Goal: Task Accomplishment & Management: Use online tool/utility

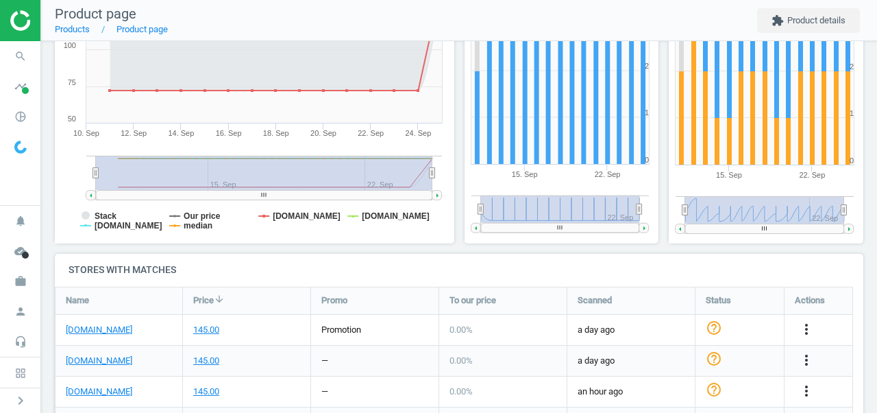
scroll to position [458, 0]
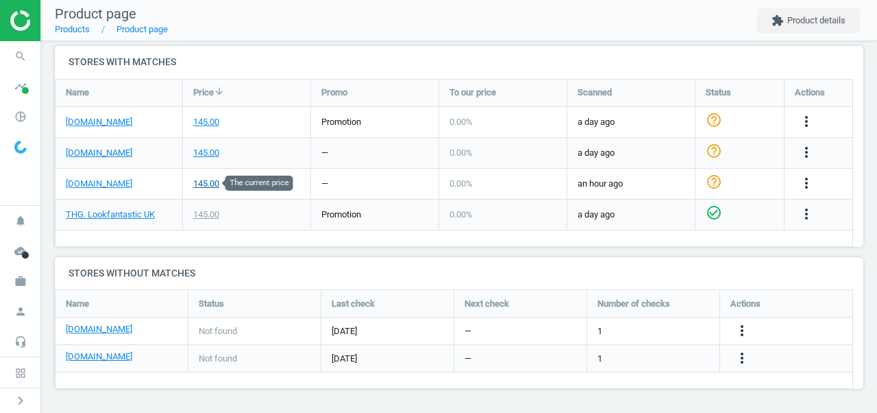
click at [208, 181] on div "145.00" at bounding box center [206, 183] width 26 height 12
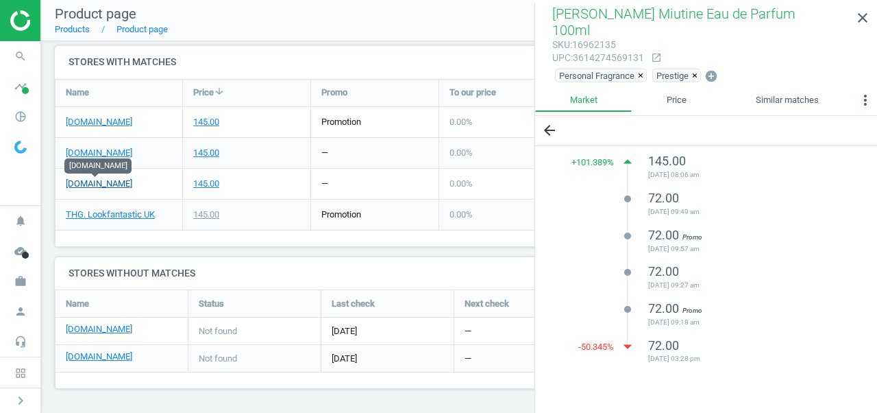
click at [117, 181] on link "[DOMAIN_NAME]" at bounding box center [99, 183] width 66 height 12
click at [856, 19] on icon "close" at bounding box center [863, 18] width 16 height 16
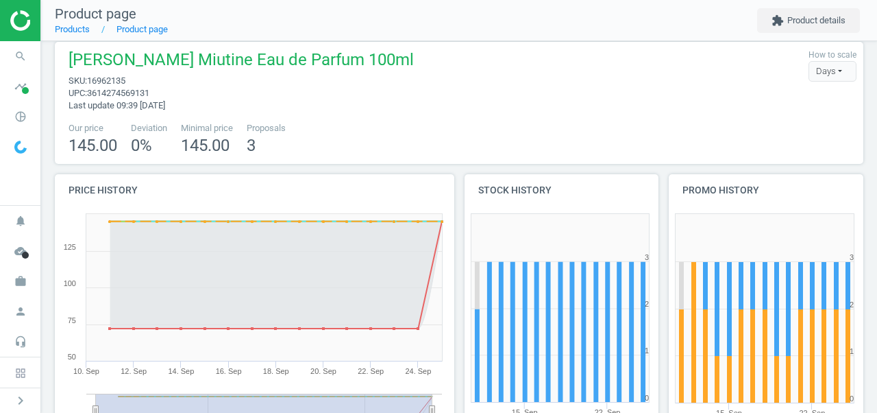
scroll to position [12, 0]
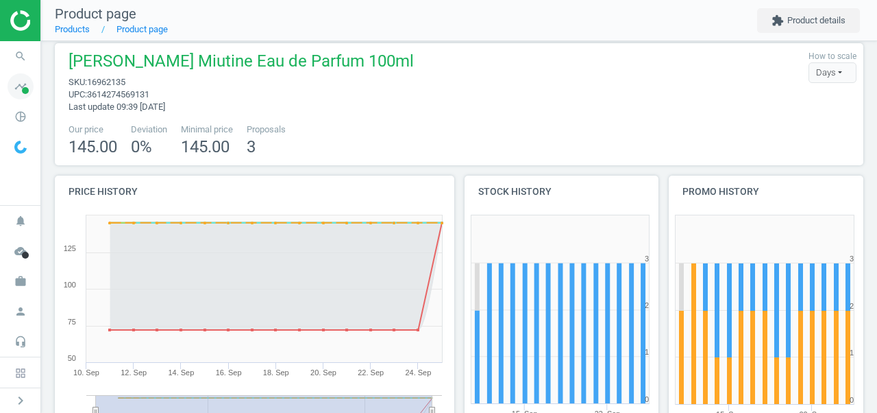
click at [3, 90] on span "timeline" at bounding box center [20, 86] width 41 height 30
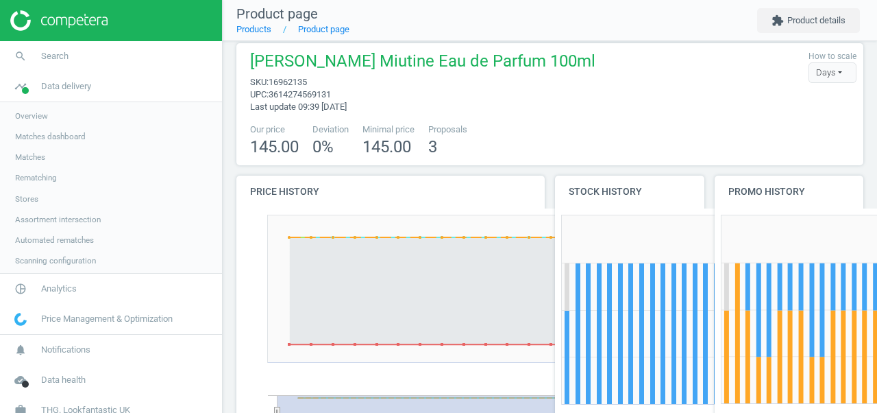
scroll to position [7, 7]
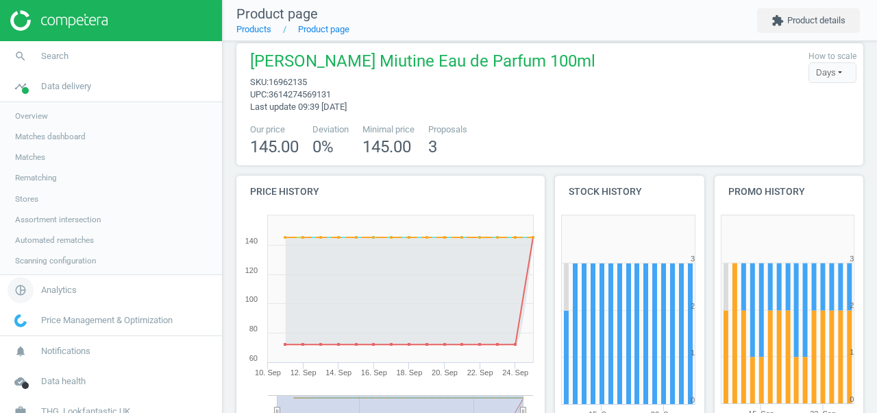
click at [56, 286] on span "Analytics" at bounding box center [59, 290] width 36 height 12
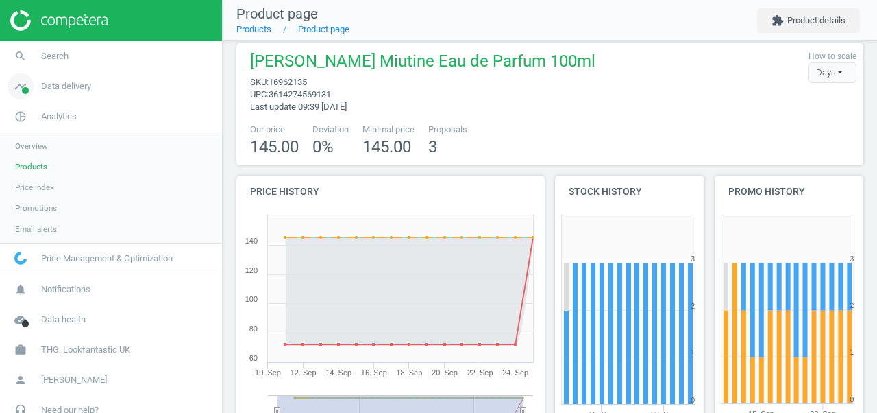
click at [50, 93] on link "timeline Data delivery" at bounding box center [111, 86] width 222 height 30
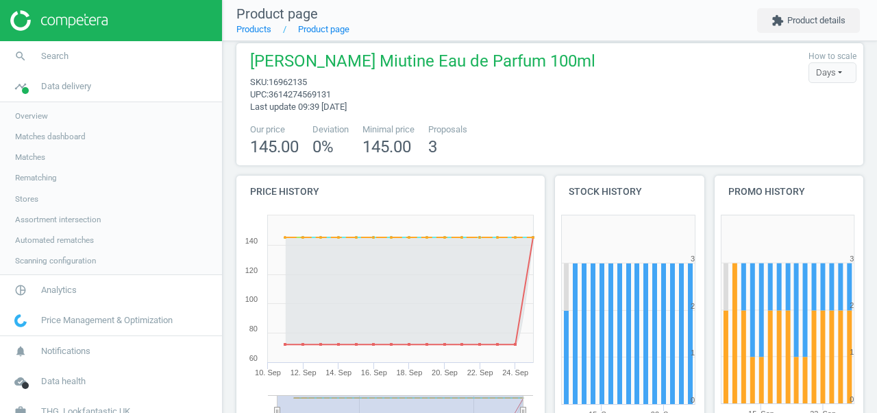
click at [41, 162] on span "Matches" at bounding box center [30, 156] width 30 height 11
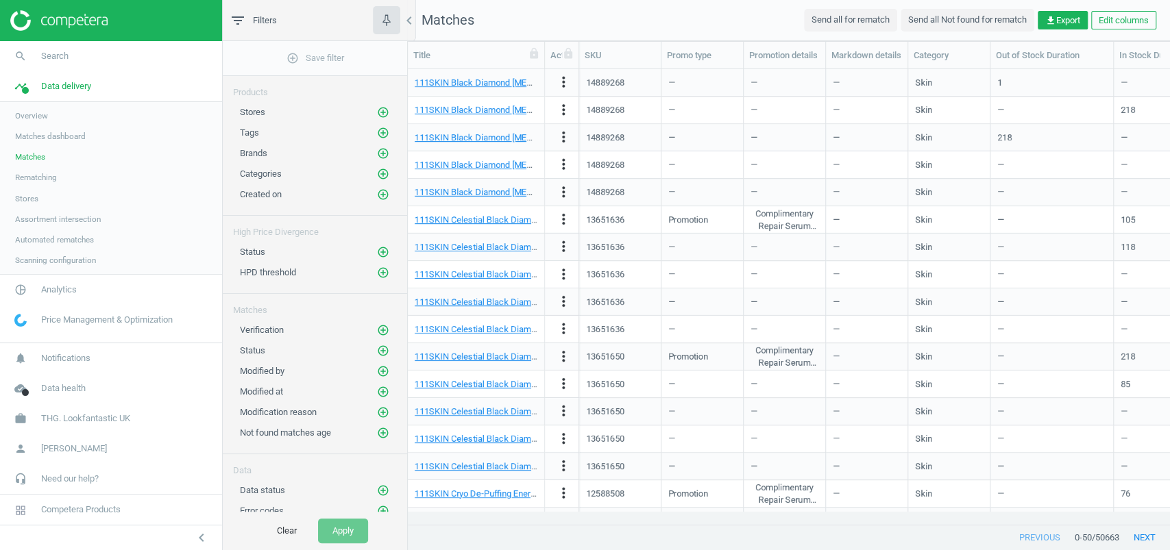
scroll to position [428, 748]
click at [379, 114] on icon "add_circle_outline" at bounding box center [383, 112] width 12 height 12
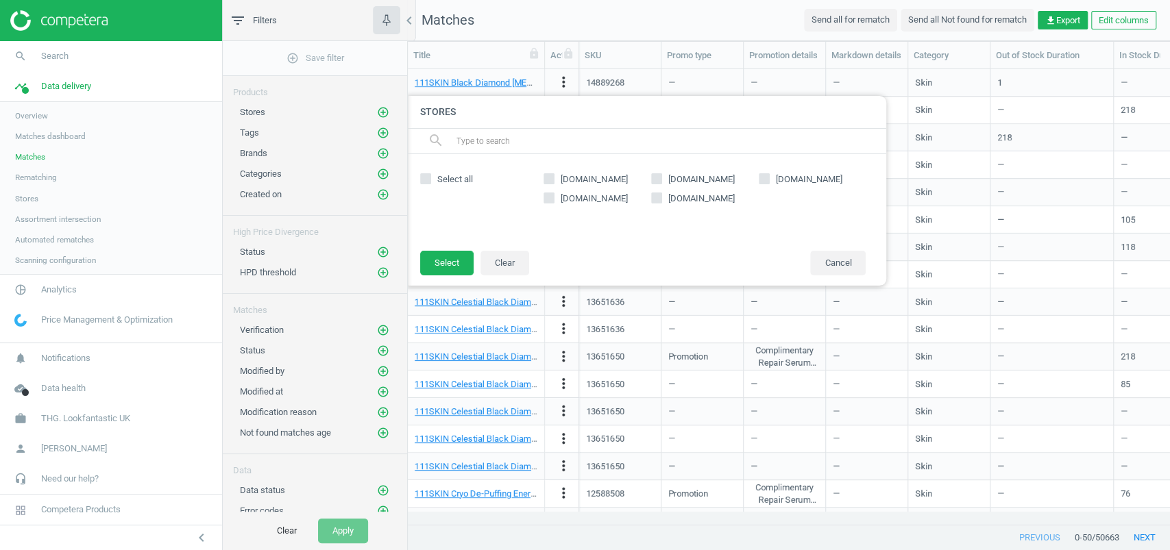
click at [712, 174] on span "[DOMAIN_NAME]" at bounding box center [701, 179] width 72 height 12
click at [661, 174] on input "[DOMAIN_NAME]" at bounding box center [656, 178] width 9 height 9
checkbox input "true"
click at [456, 257] on button "Select" at bounding box center [446, 263] width 53 height 25
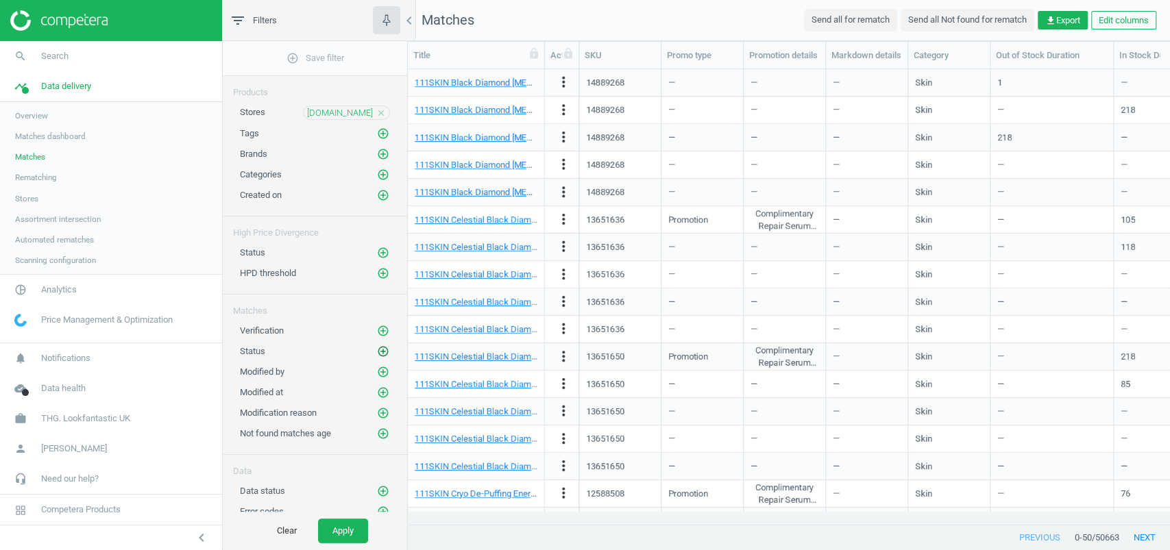
click at [381, 347] on icon "add_circle_outline" at bounding box center [383, 351] width 12 height 12
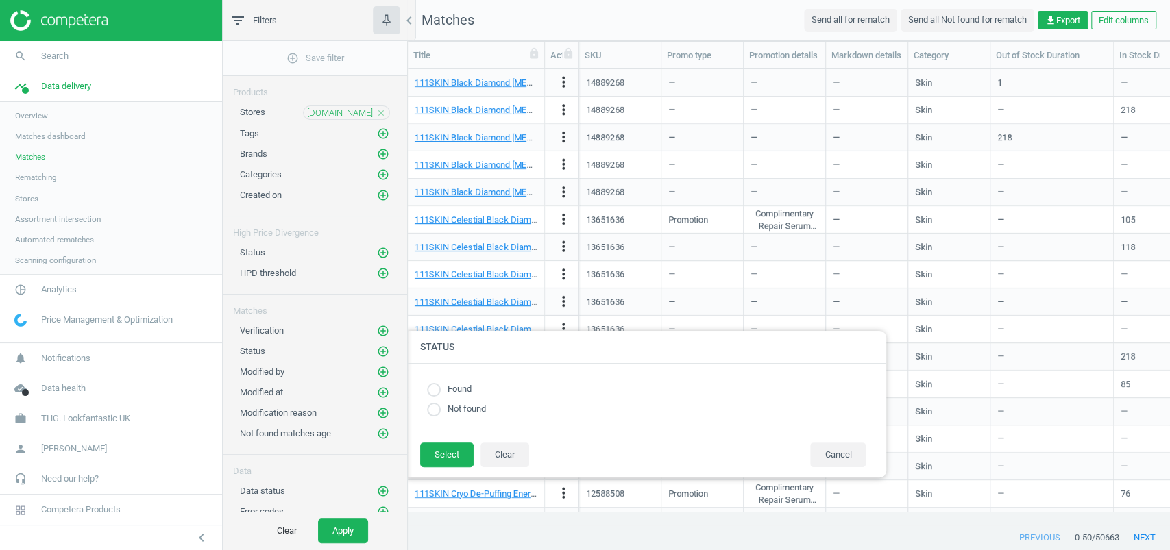
click at [460, 384] on label "Found" at bounding box center [456, 389] width 31 height 13
click at [438, 388] on input "radio" at bounding box center [434, 390] width 14 height 14
radio input "true"
click at [446, 412] on button "Select" at bounding box center [446, 455] width 53 height 25
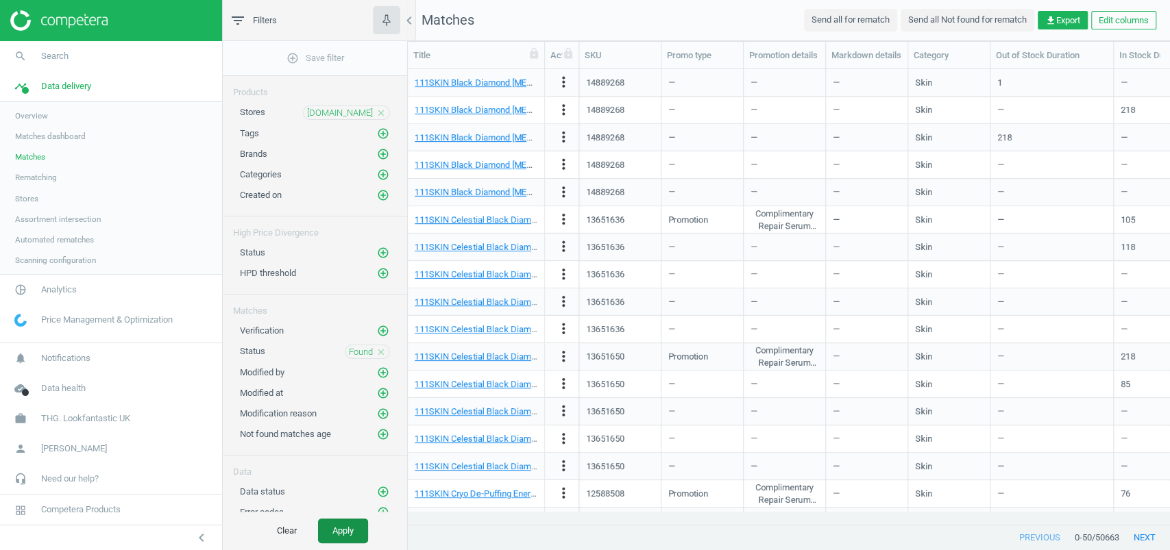
click at [348, 412] on button "Apply" at bounding box center [343, 531] width 50 height 25
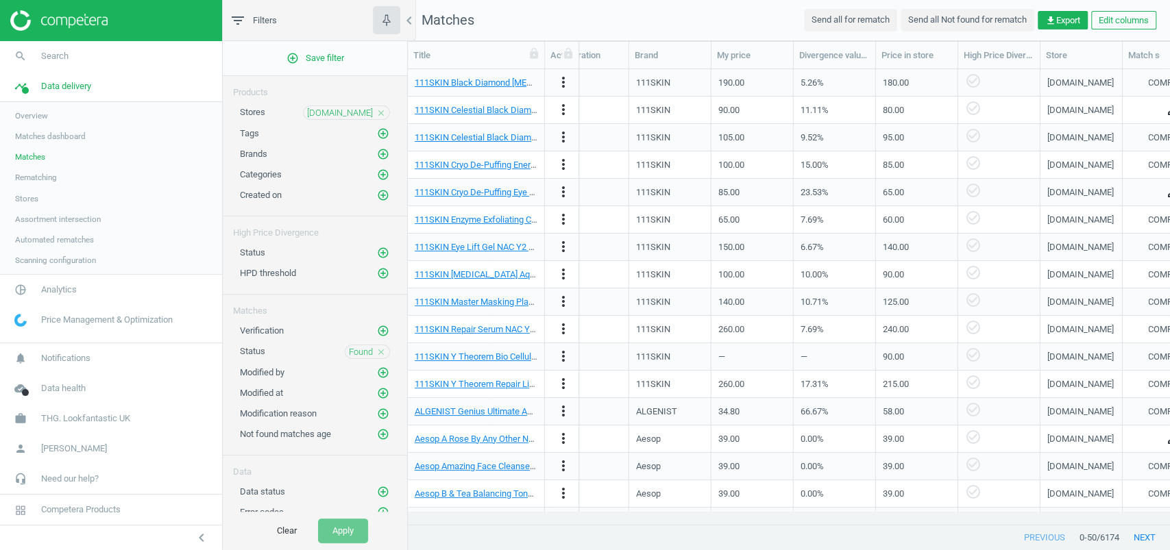
scroll to position [0, 726]
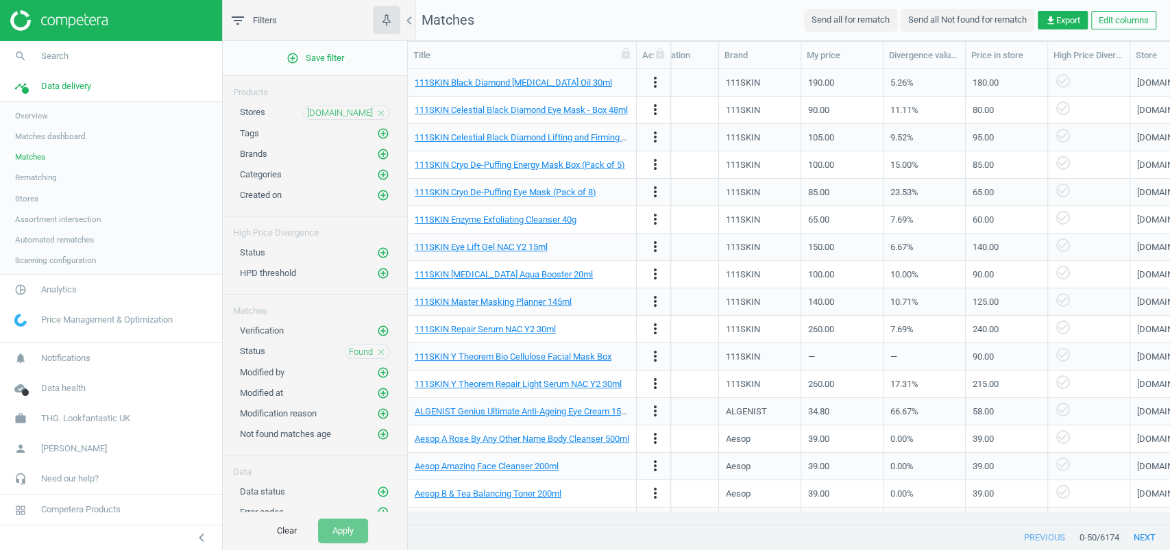
drag, startPoint x: 545, startPoint y: 57, endPoint x: 637, endPoint y: 67, distance: 92.4
click at [637, 67] on div at bounding box center [636, 55] width 14 height 27
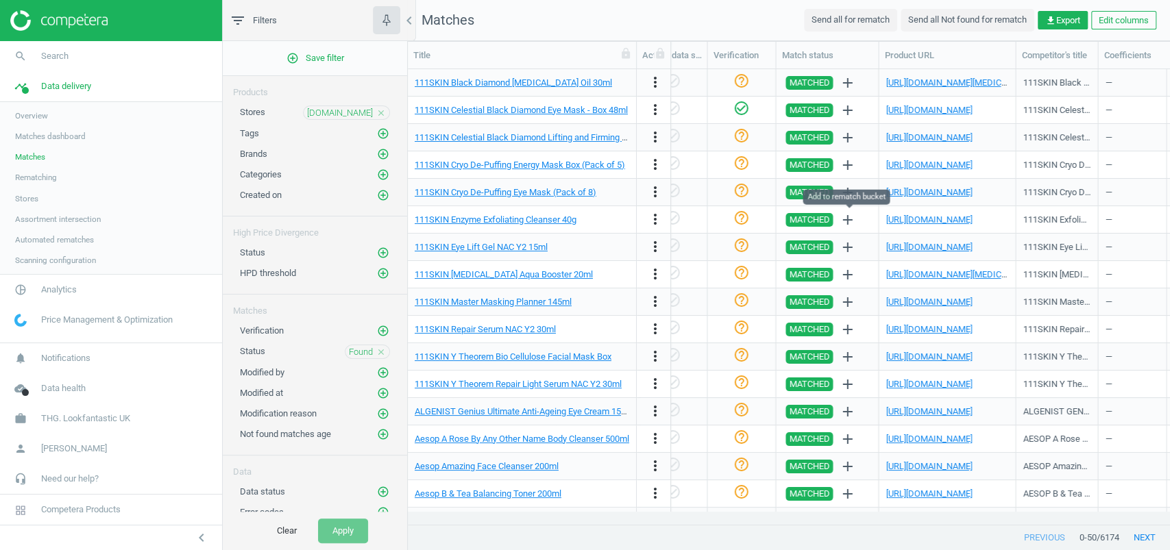
scroll to position [0, 1486]
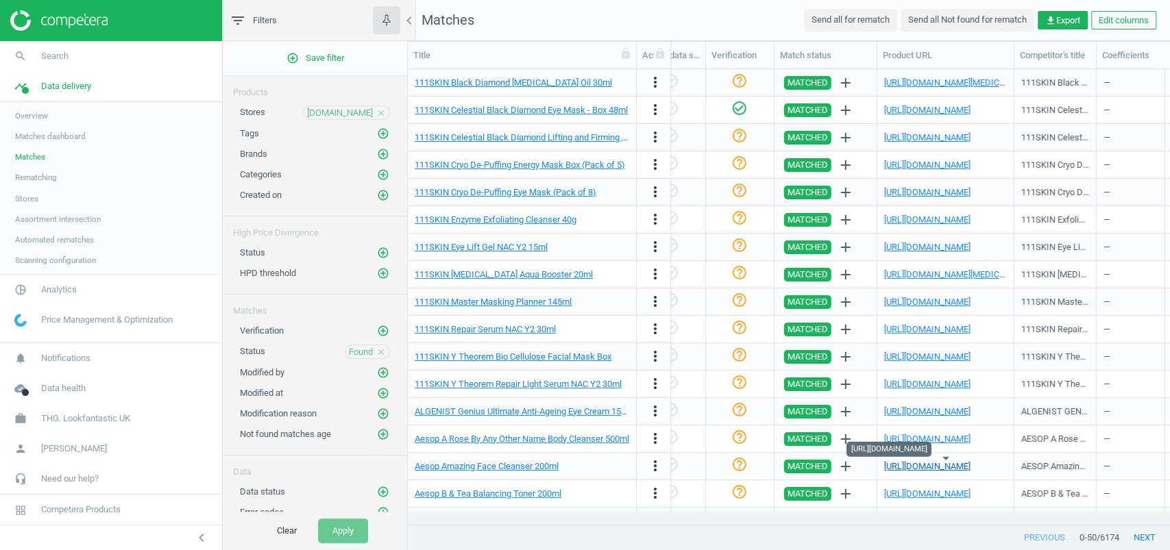
click at [876, 412] on link "[URL][DOMAIN_NAME]" at bounding box center [927, 466] width 86 height 10
click at [876, 412] on link "[URL][DOMAIN_NAME]" at bounding box center [927, 494] width 86 height 10
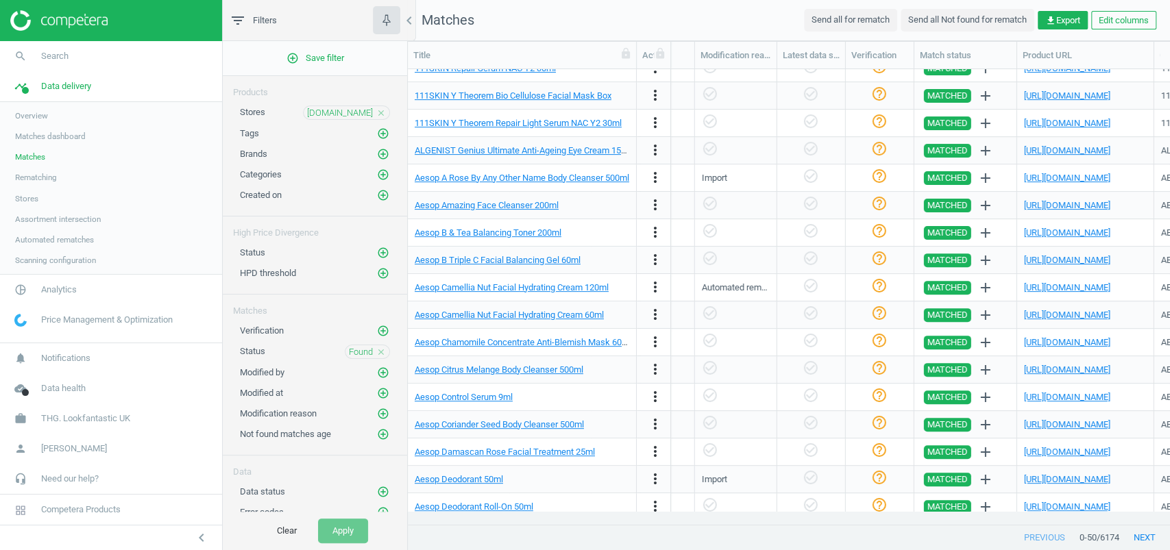
scroll to position [0, 1399]
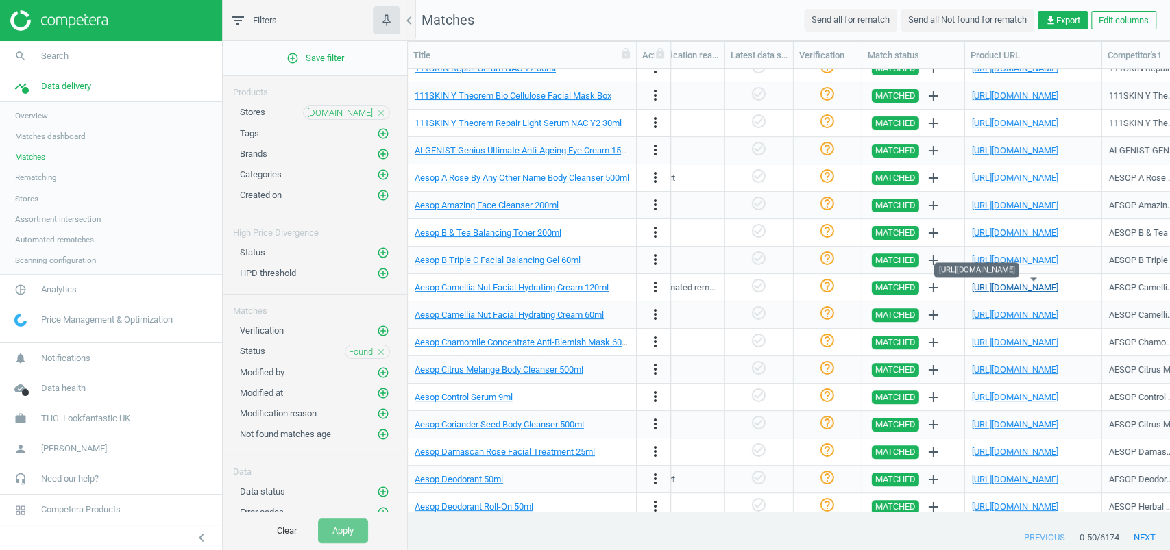
click at [876, 284] on link "[URL][DOMAIN_NAME]" at bounding box center [1015, 287] width 86 height 10
click at [876, 312] on link "[URL][DOMAIN_NAME]" at bounding box center [1015, 315] width 86 height 10
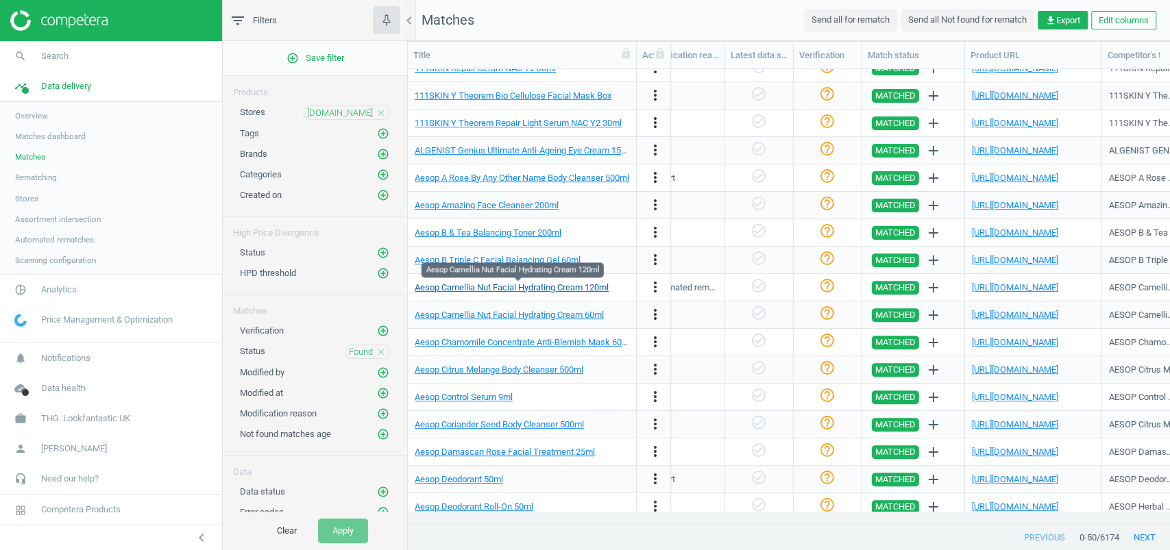
click at [593, 289] on link "Aesop Camellia Nut Facial Hydrating Cream 120ml" at bounding box center [512, 287] width 194 height 10
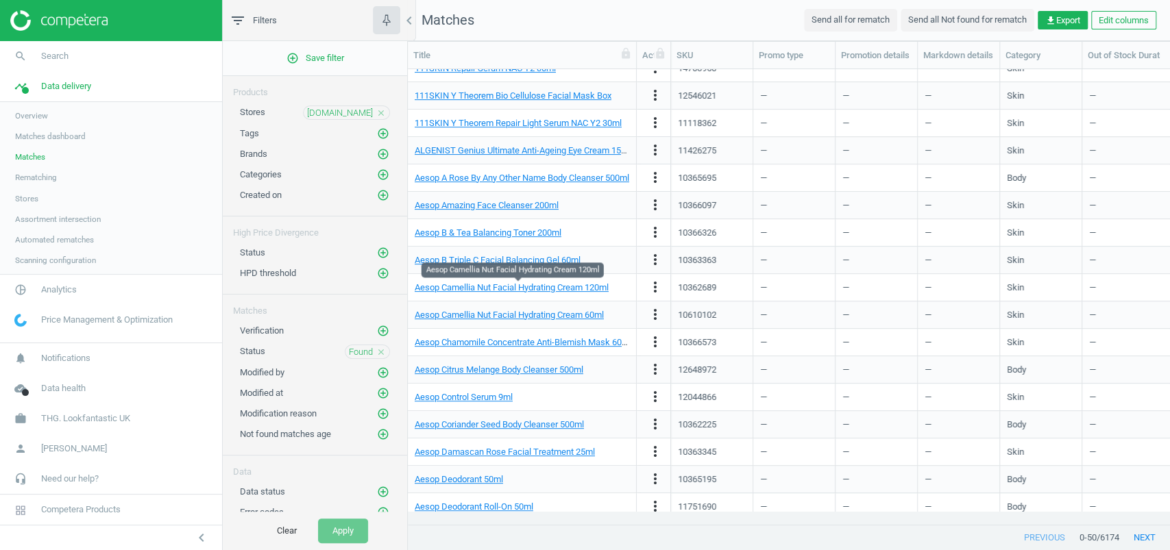
scroll to position [0, 0]
click at [709, 289] on div "10362689" at bounding box center [697, 288] width 38 height 12
copy div "10362689"
click at [53, 293] on span "Analytics" at bounding box center [59, 290] width 36 height 12
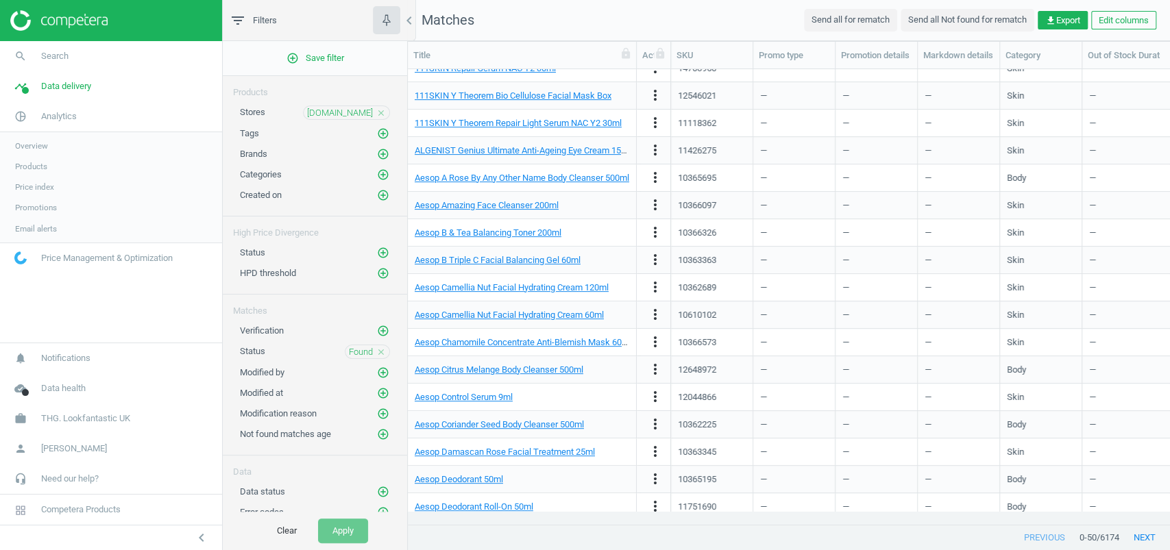
click at [37, 168] on span "Products" at bounding box center [31, 166] width 32 height 11
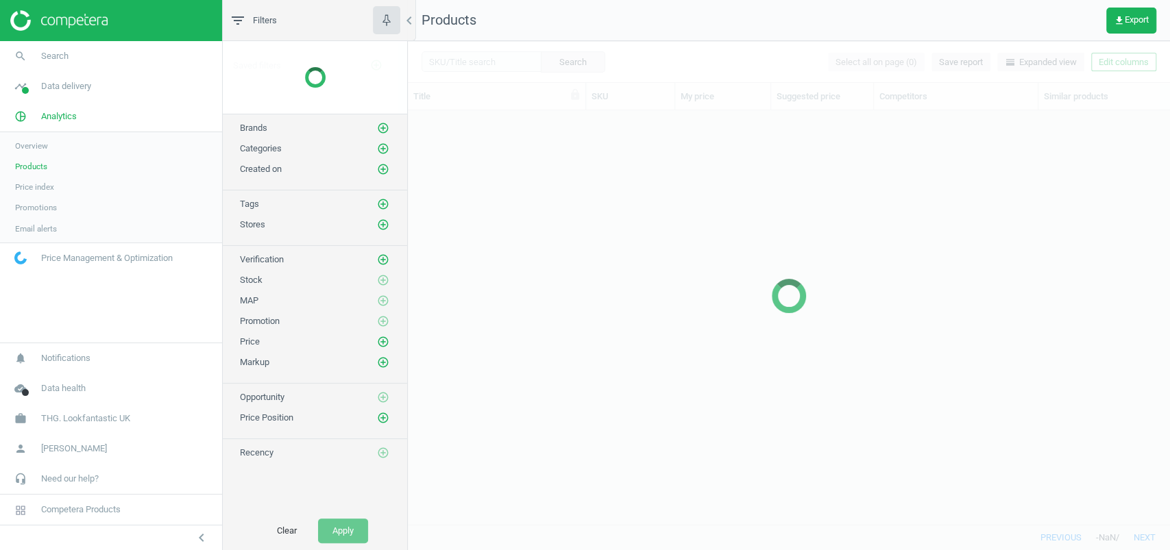
scroll to position [387, 748]
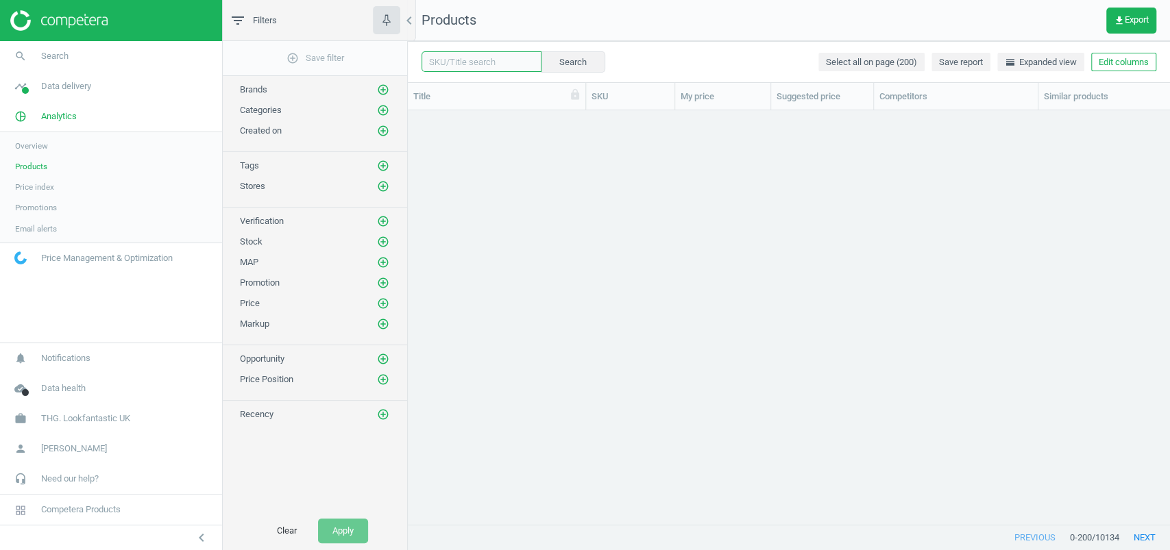
click at [455, 62] on input "text" at bounding box center [481, 61] width 120 height 21
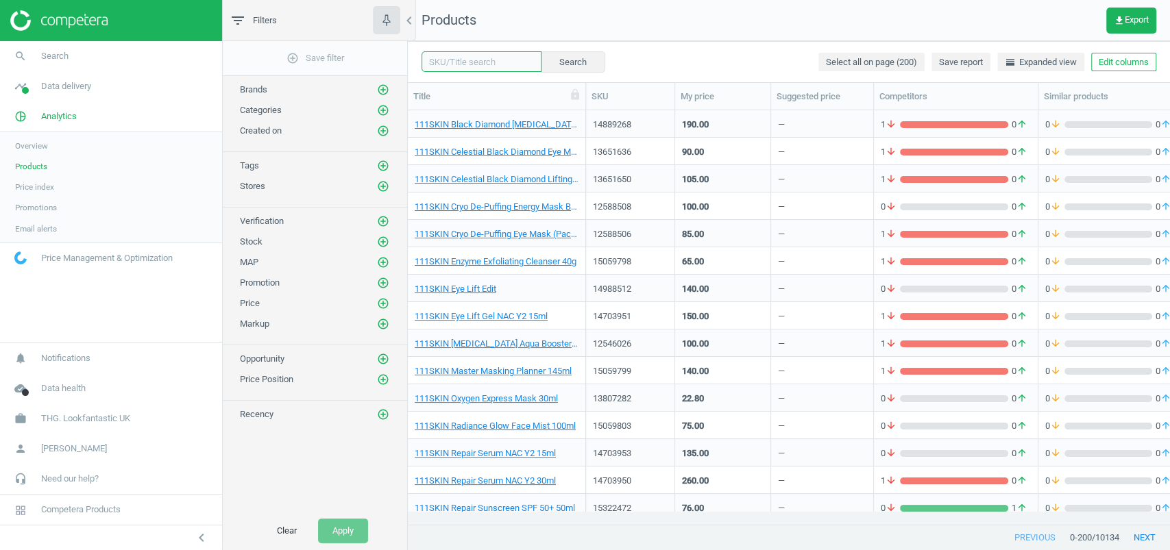
paste input "10362689"
type input "10362689"
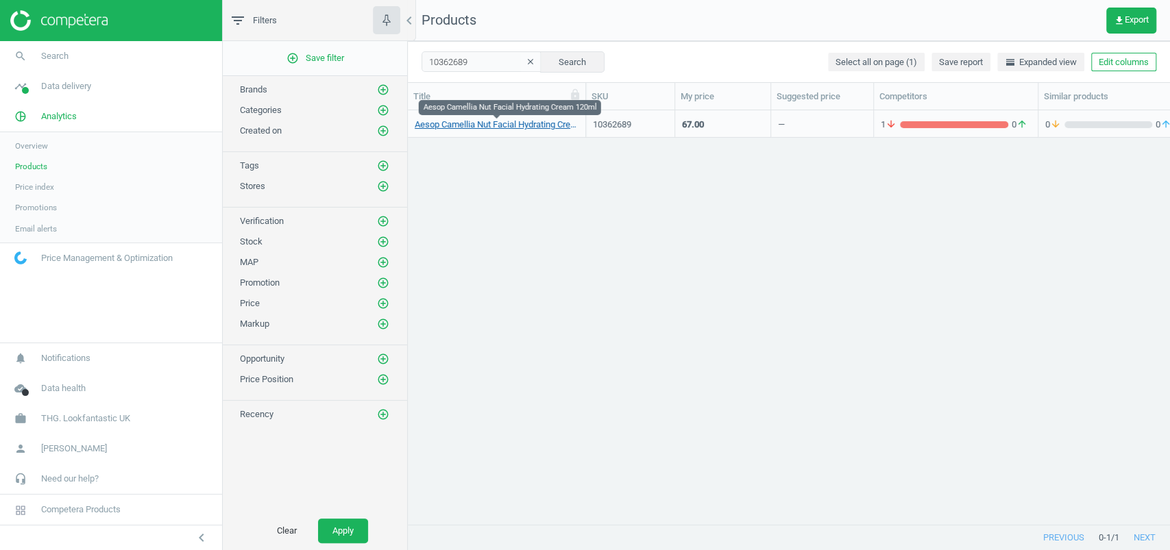
click at [528, 119] on link "Aesop Camellia Nut Facial Hydrating Cream 120ml" at bounding box center [497, 125] width 164 height 12
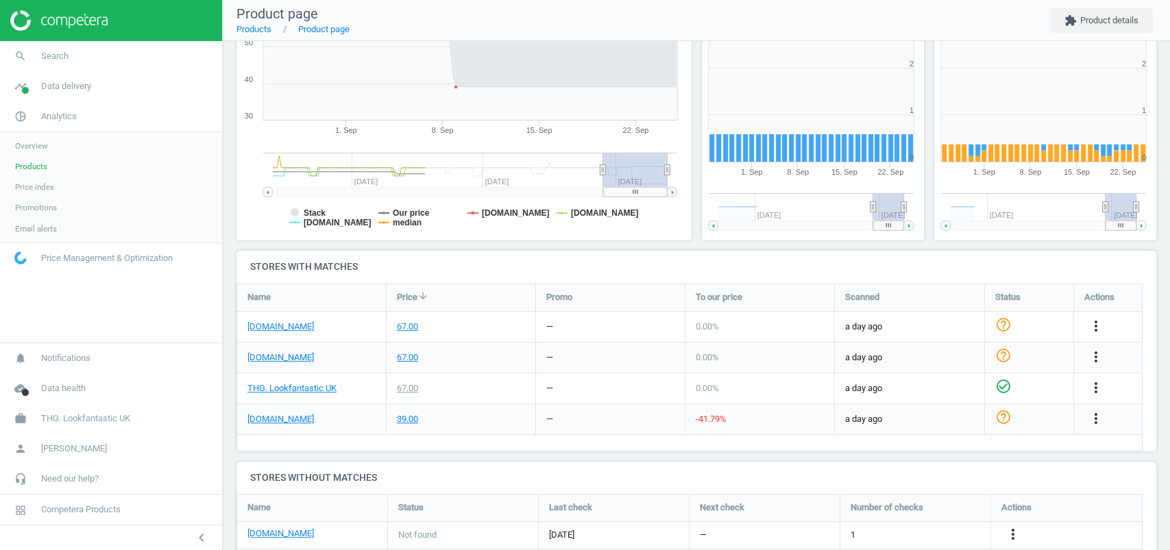
scroll to position [295, 240]
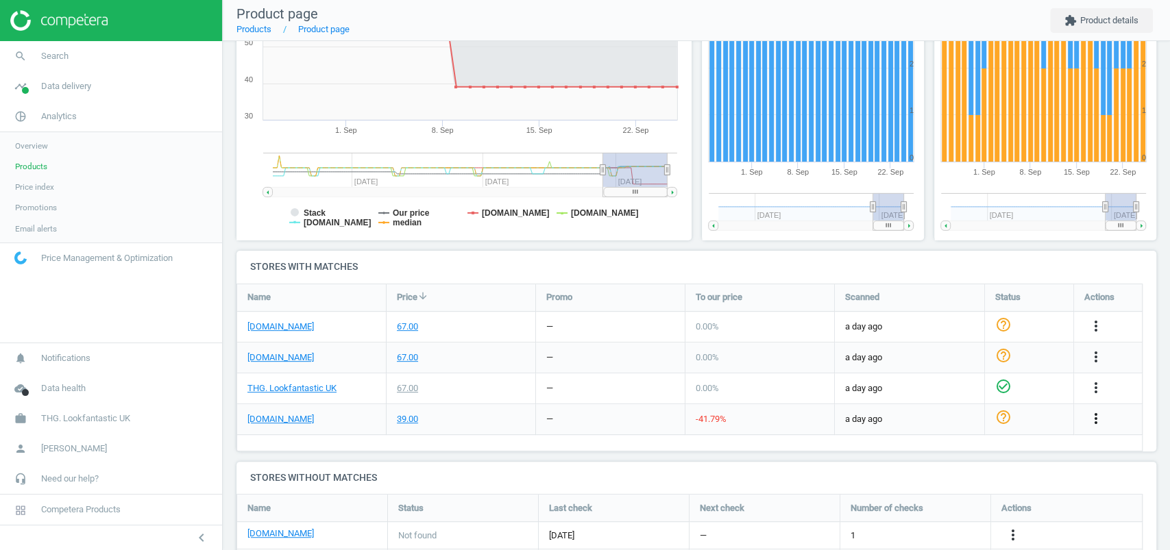
click at [876, 412] on icon "more_vert" at bounding box center [1096, 418] width 16 height 16
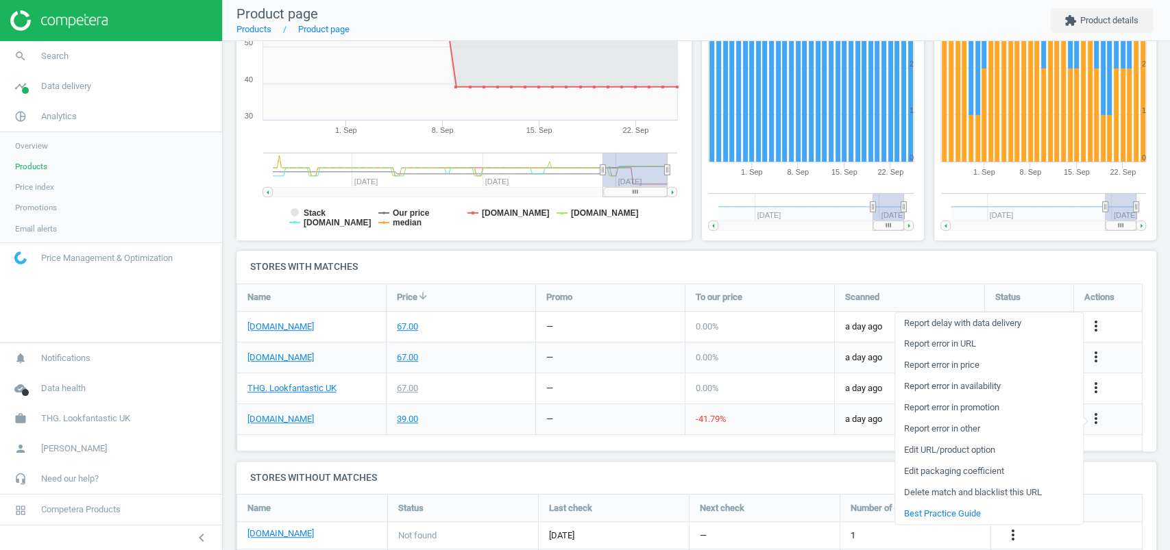
click at [876, 412] on link "Edit URL/product option" at bounding box center [989, 450] width 188 height 21
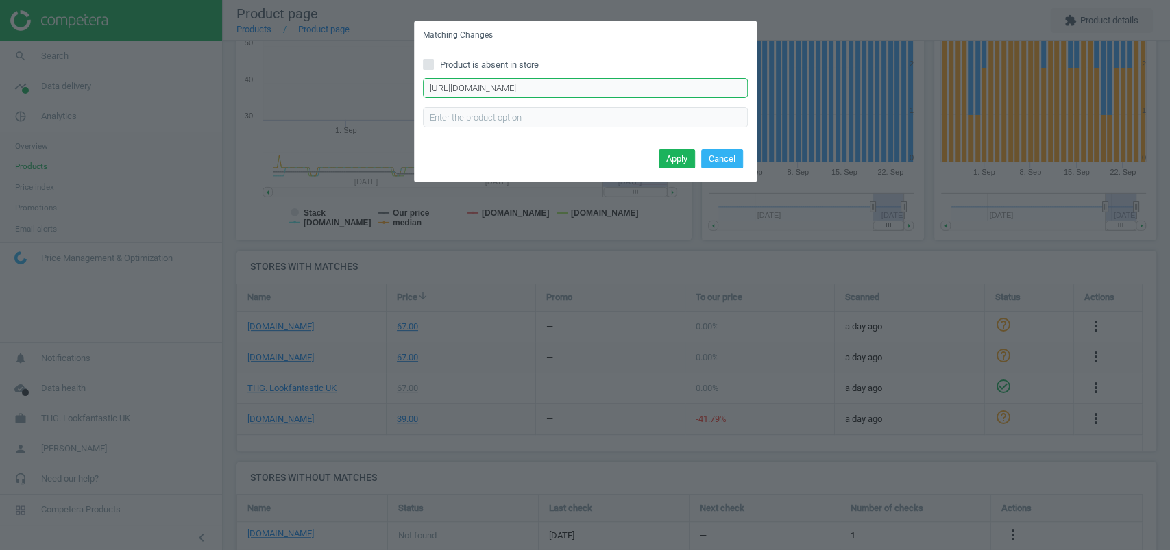
scroll to position [0, 25]
drag, startPoint x: 531, startPoint y: 85, endPoint x: 966, endPoint y: 110, distance: 435.2
click at [876, 110] on div "Matching Changes Product is absent in store [URL][DOMAIN_NAME] Enter correct pr…" at bounding box center [585, 275] width 1170 height 550
click at [876, 159] on div "Matching Changes Product is absent in store [URL][DOMAIN_NAME] Enter correct pr…" at bounding box center [585, 275] width 1170 height 550
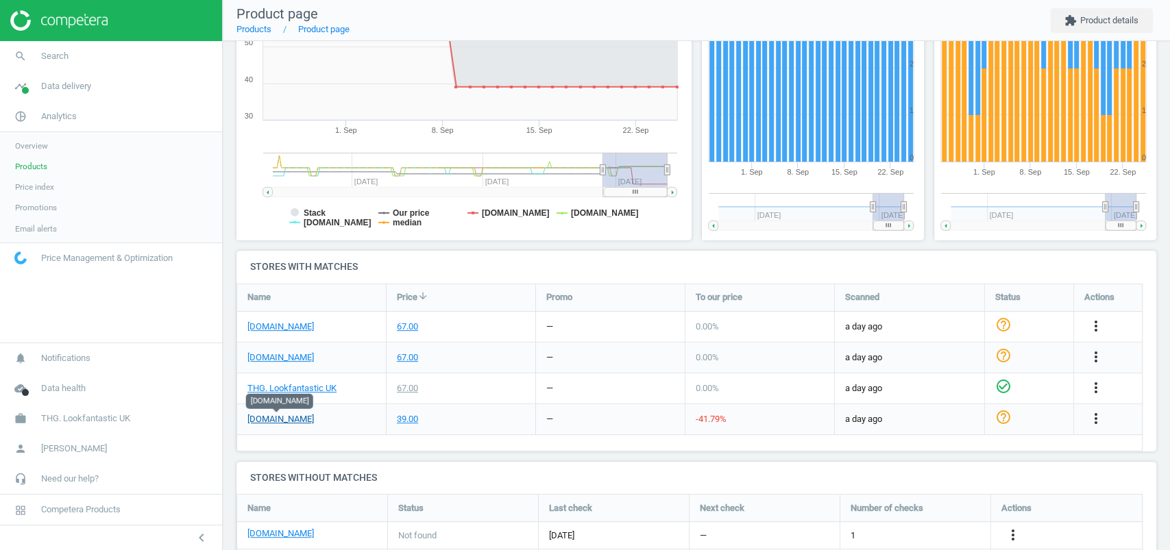
click at [293, 412] on link "[DOMAIN_NAME]" at bounding box center [280, 419] width 66 height 12
click at [876, 412] on icon "more_vert" at bounding box center [1096, 418] width 16 height 16
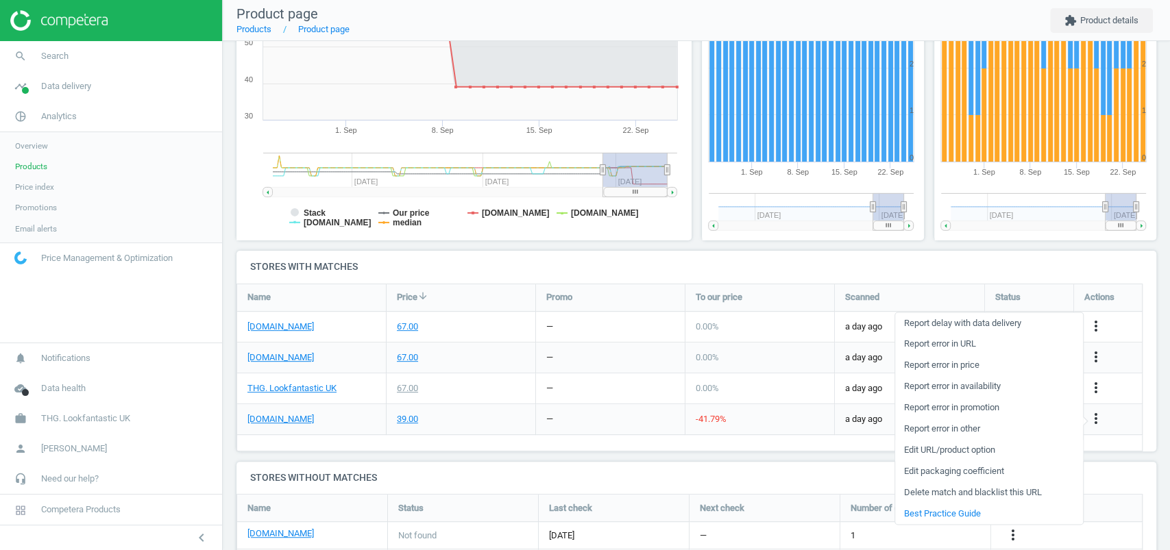
click at [876, 412] on link "Edit URL/product option" at bounding box center [989, 450] width 188 height 21
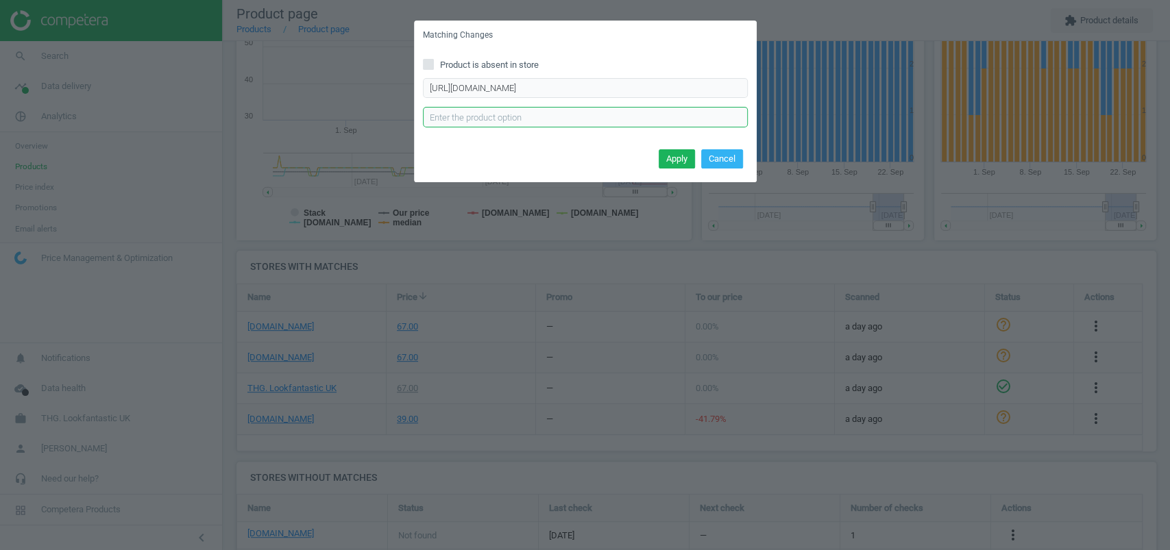
click at [500, 117] on input "text" at bounding box center [585, 117] width 325 height 21
type input "120ml"
click at [674, 158] on button "Apply" at bounding box center [677, 158] width 36 height 19
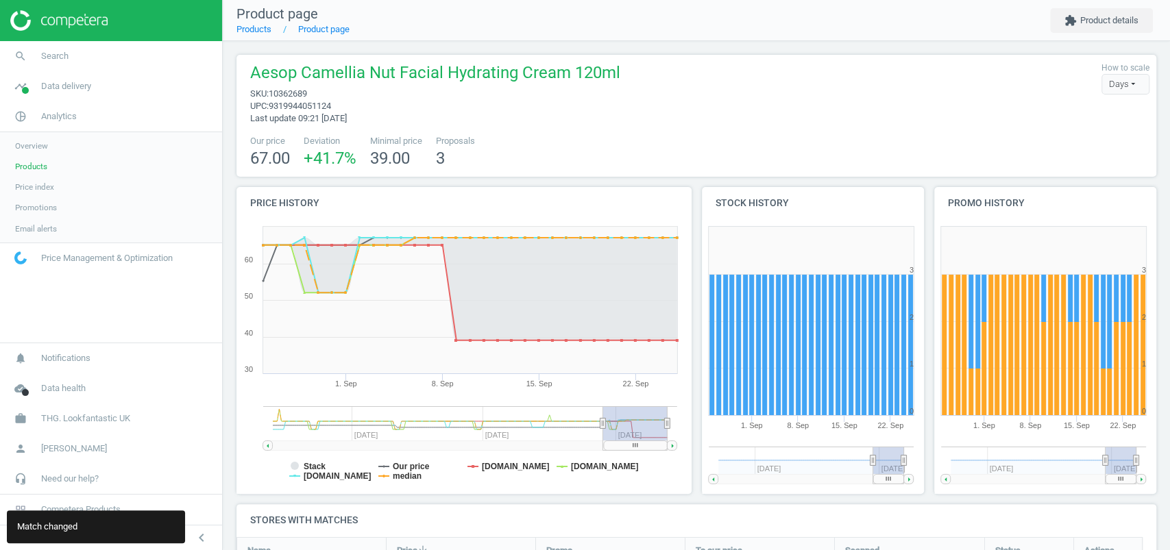
scroll to position [321, 0]
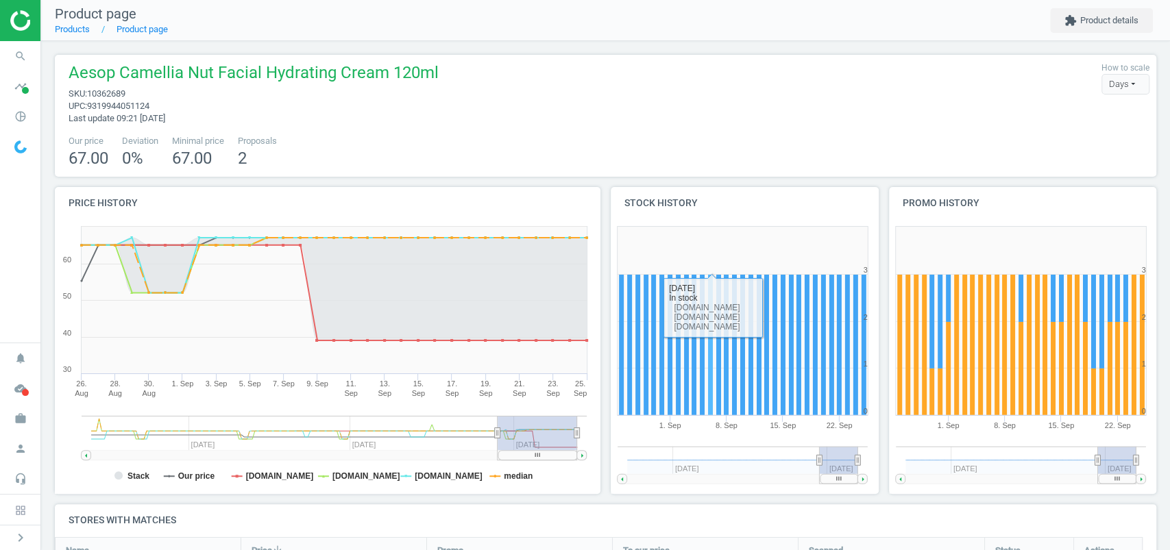
scroll to position [321, 0]
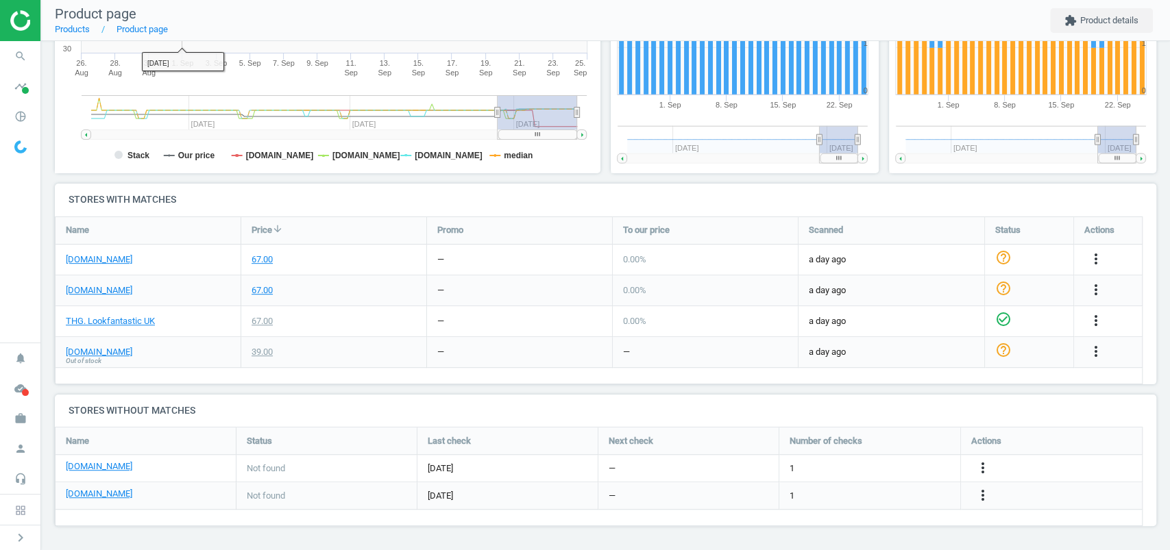
scroll to position [319, 0]
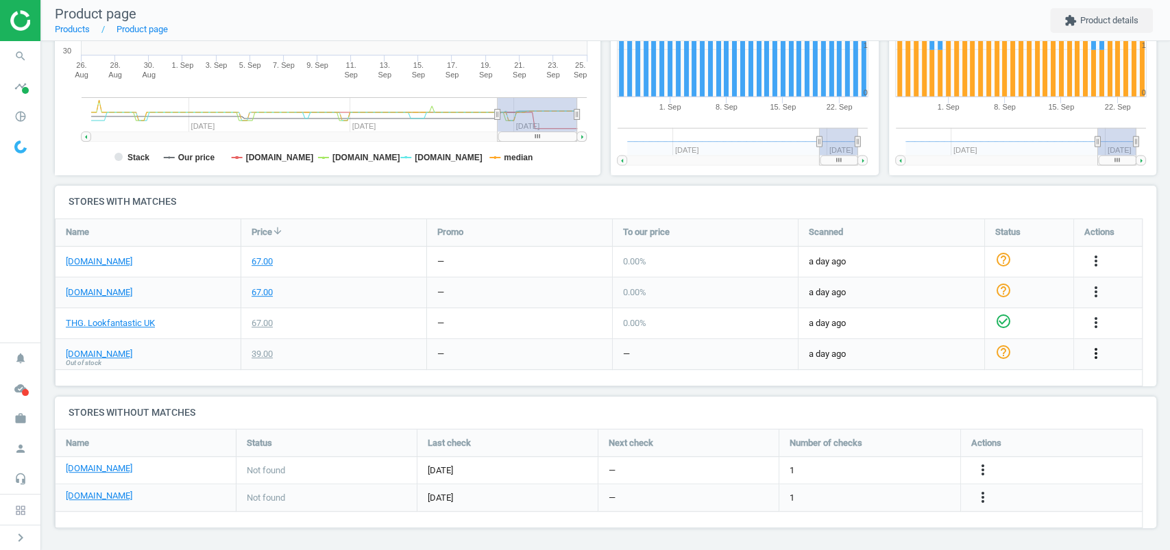
click at [1099, 352] on icon "more_vert" at bounding box center [1096, 353] width 16 height 16
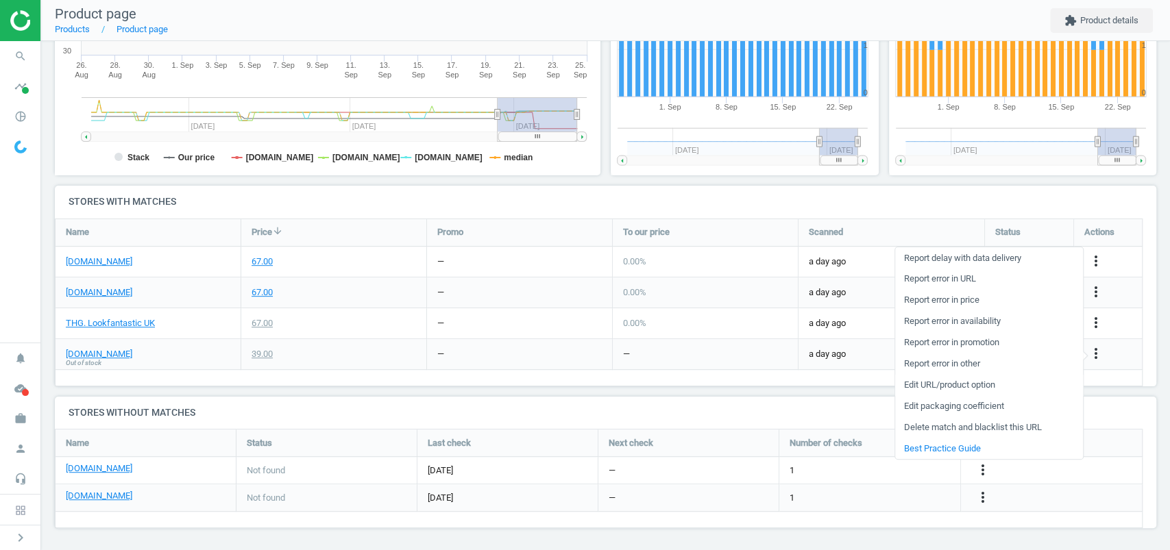
click at [980, 383] on link "Edit URL/product option" at bounding box center [989, 385] width 188 height 21
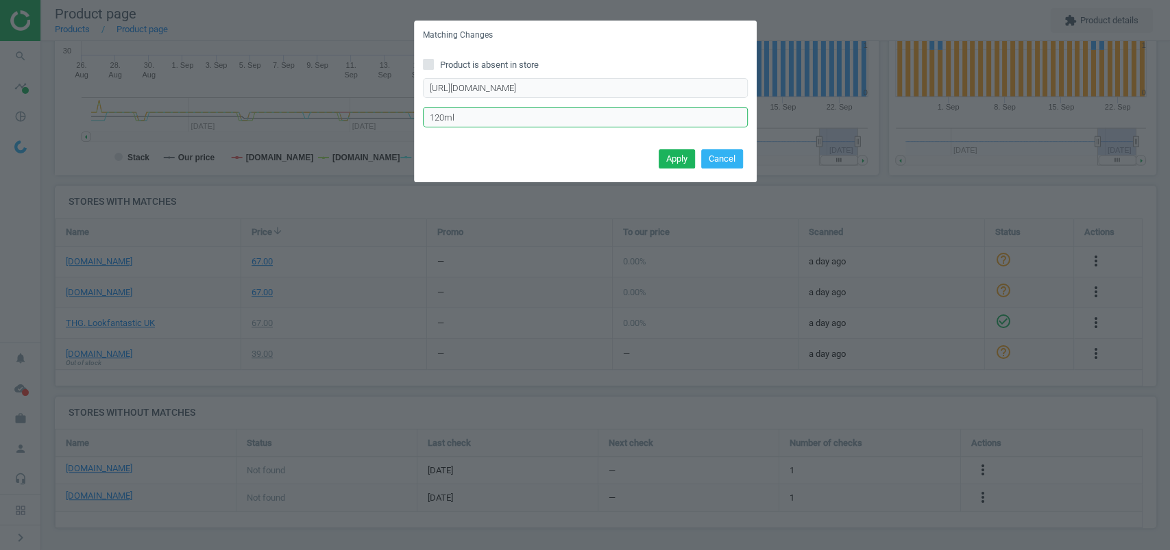
click at [476, 119] on input "120ml" at bounding box center [585, 117] width 325 height 21
click at [683, 154] on button "Apply" at bounding box center [677, 158] width 36 height 19
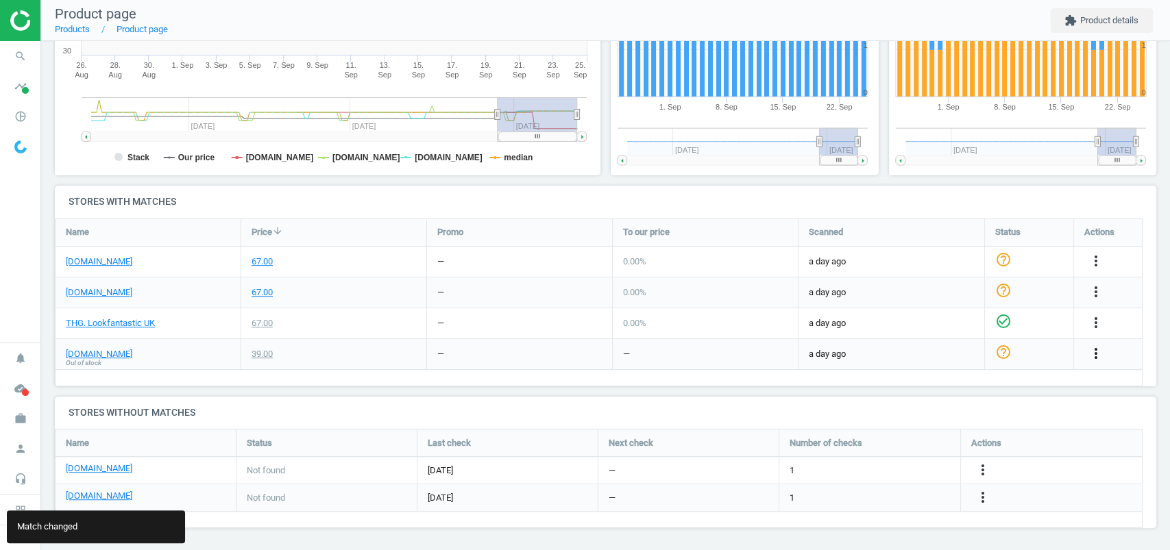
click at [1098, 356] on icon "more_vert" at bounding box center [1096, 353] width 16 height 16
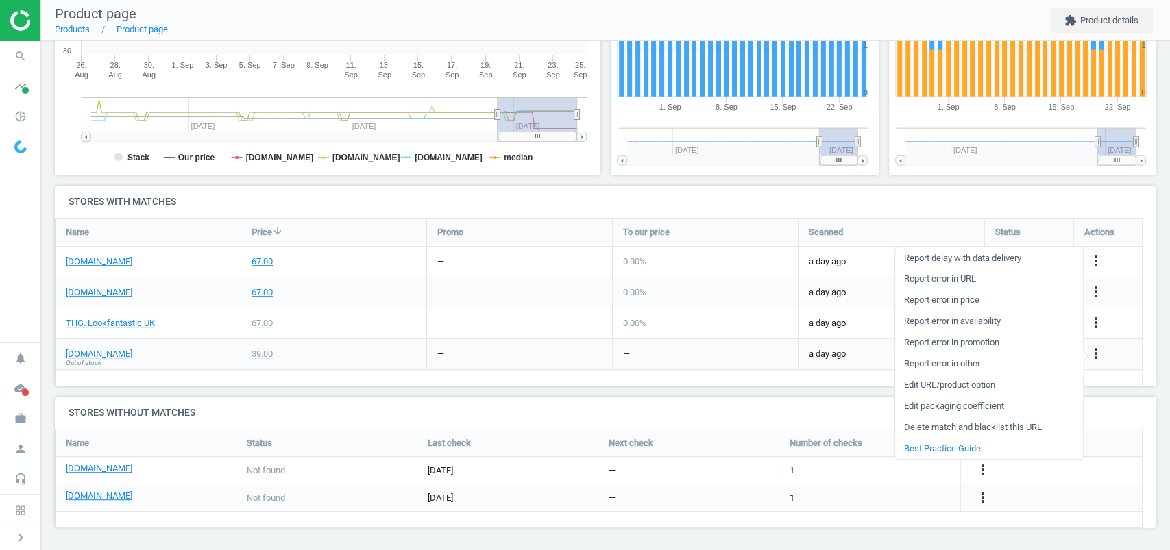
click at [968, 361] on link "Report error in other" at bounding box center [989, 364] width 188 height 21
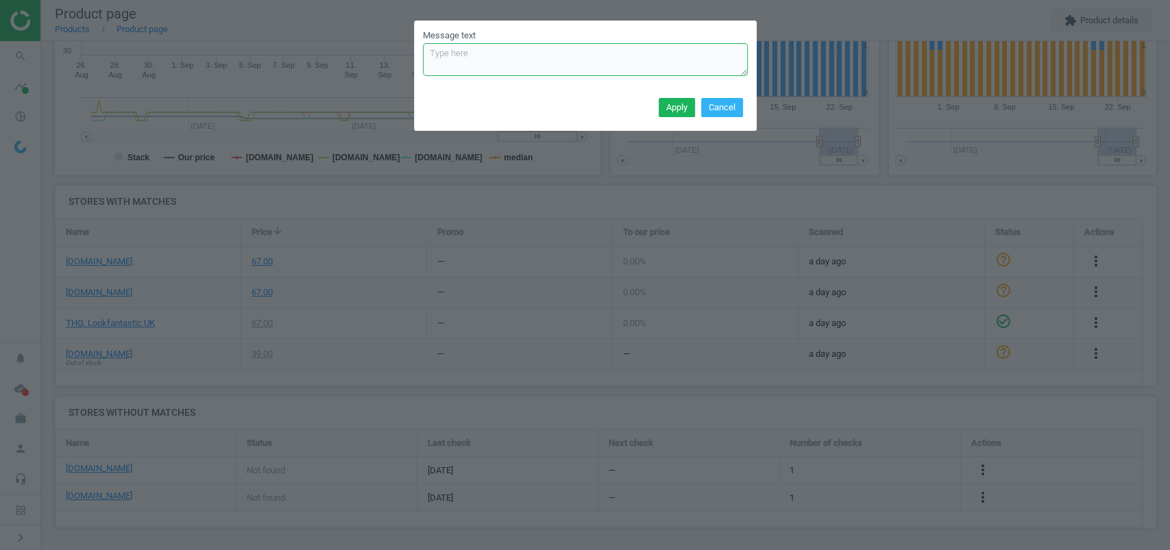
click at [504, 57] on textarea "Message text" at bounding box center [585, 59] width 325 height 33
type textarea "add option"
click at [684, 115] on button "Apply" at bounding box center [677, 107] width 36 height 19
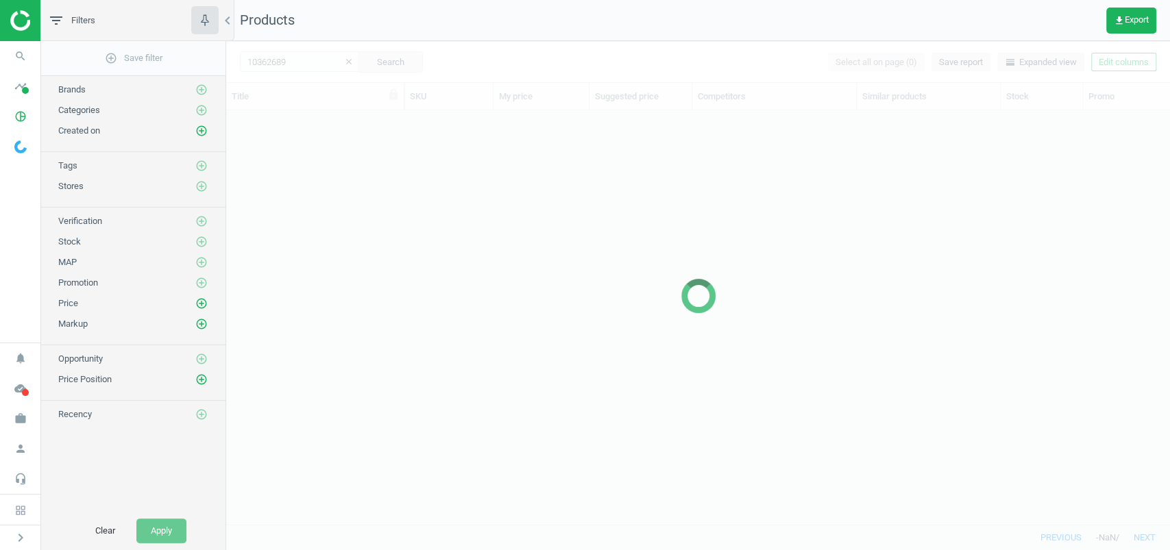
scroll to position [387, 929]
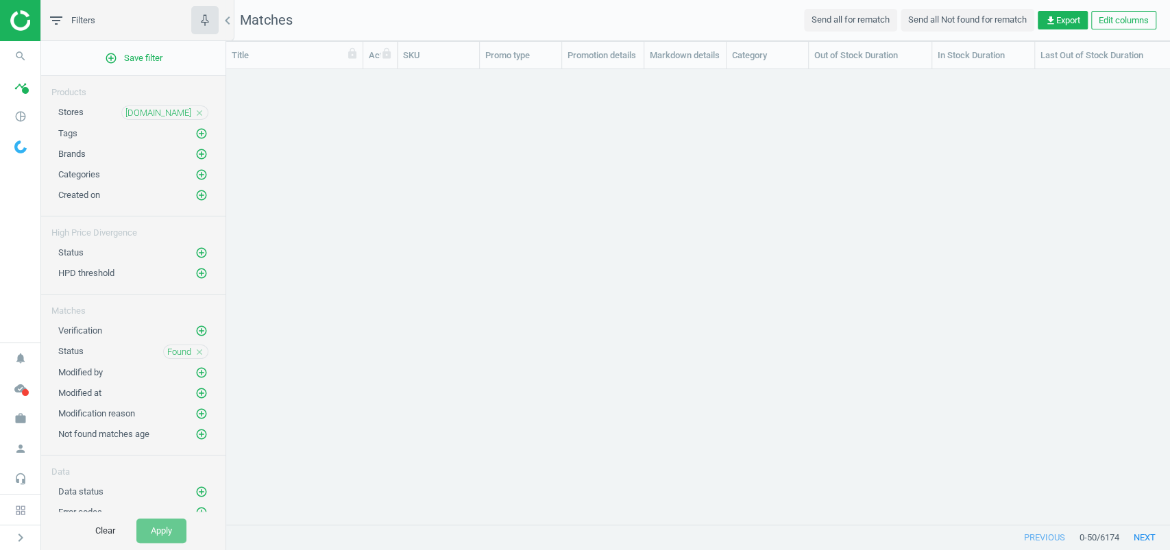
scroll to position [14, 14]
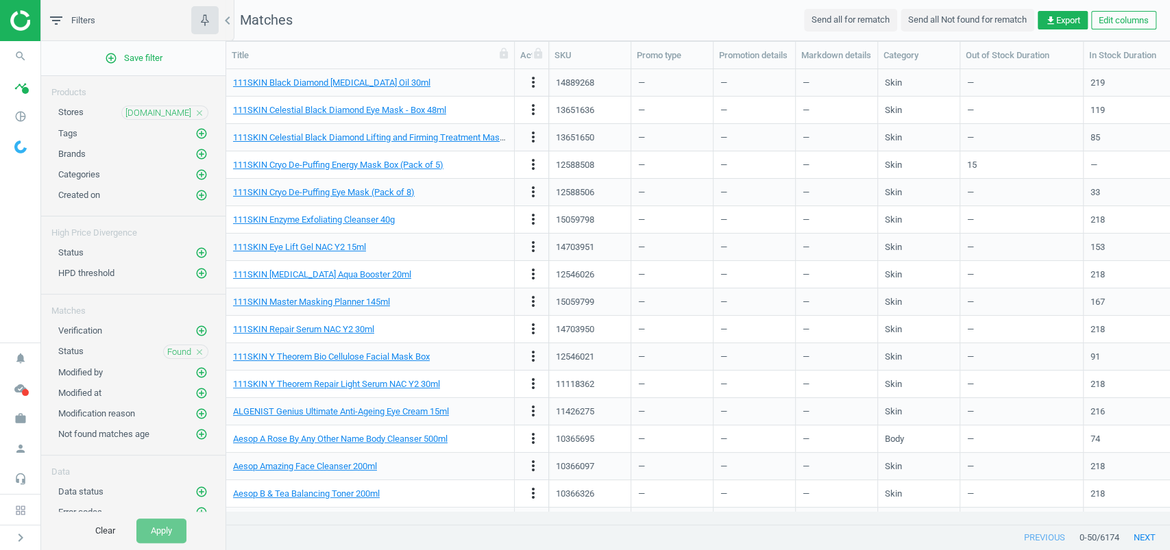
drag, startPoint x: 367, startPoint y: 56, endPoint x: 518, endPoint y: 60, distance: 151.5
click at [518, 60] on div at bounding box center [514, 55] width 14 height 27
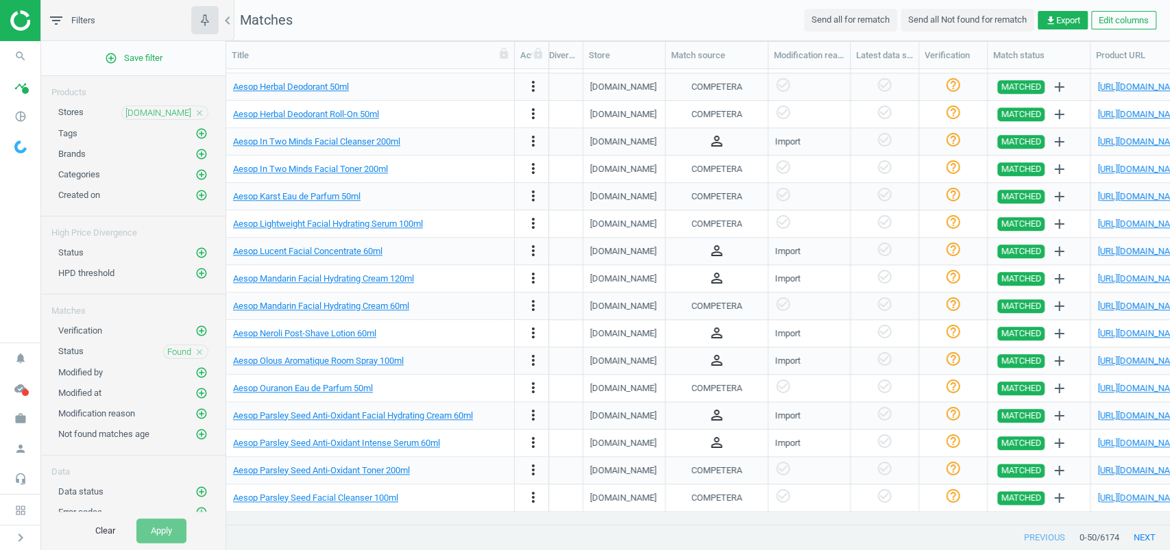
scroll to position [0, 1158]
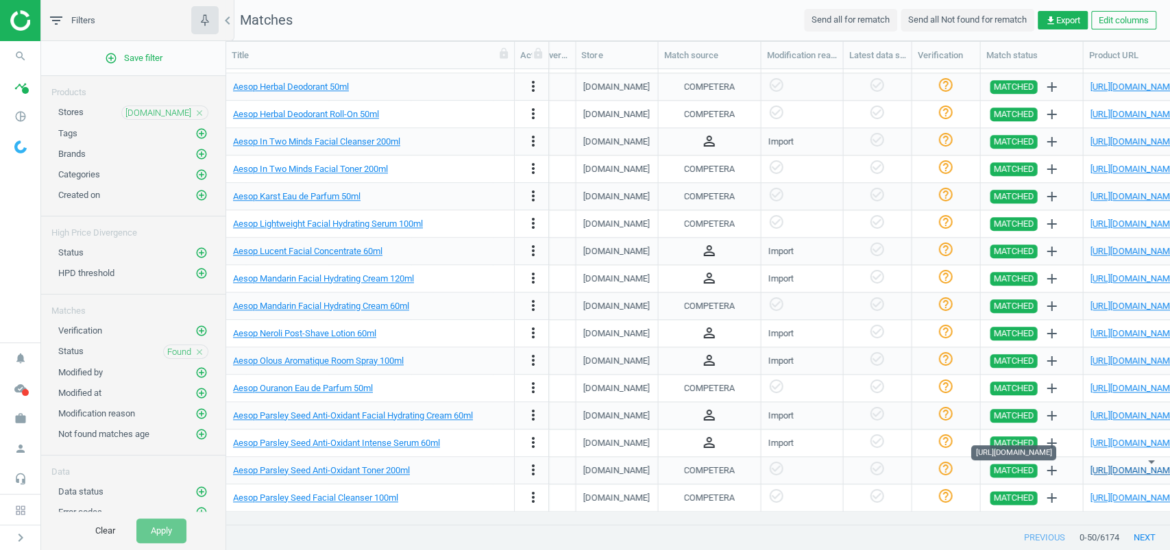
click at [1109, 472] on link "[URL][DOMAIN_NAME]" at bounding box center [1133, 470] width 86 height 10
click at [1109, 498] on link "[URL][DOMAIN_NAME]" at bounding box center [1133, 498] width 86 height 10
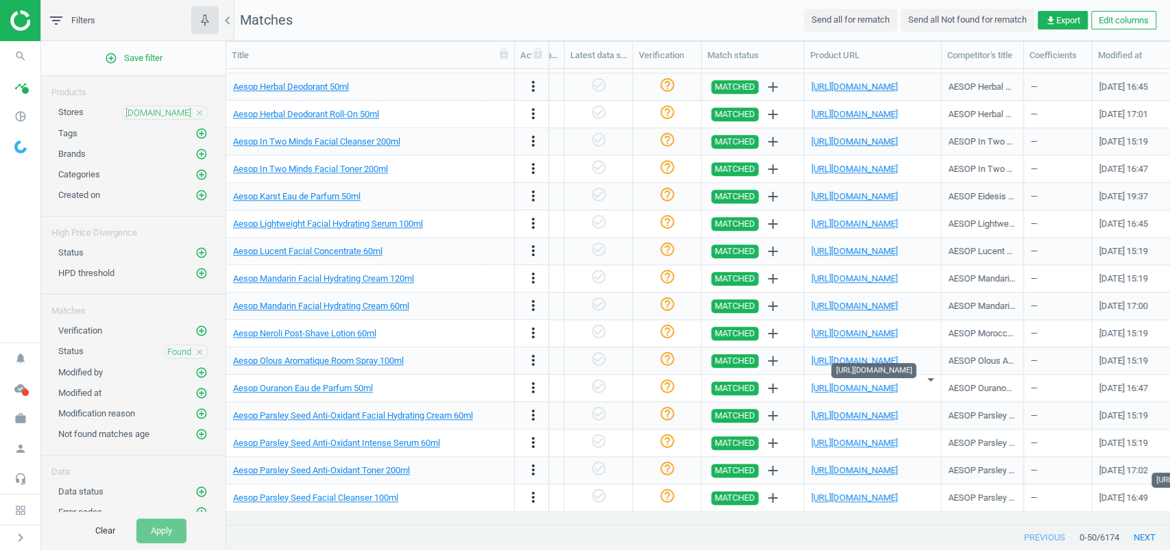
scroll to position [0, 1437]
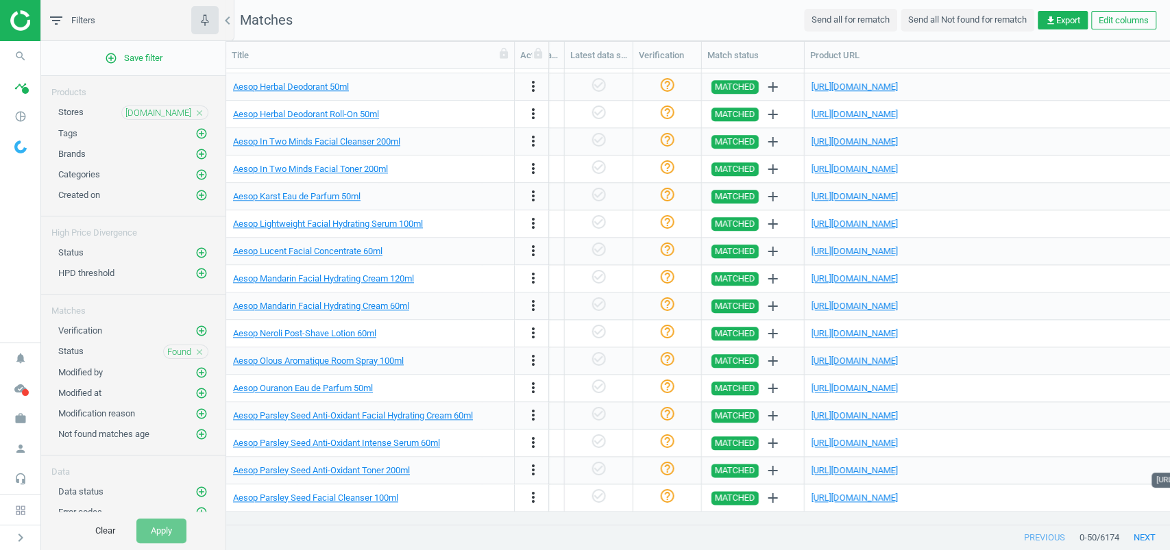
drag, startPoint x: 938, startPoint y: 54, endPoint x: 1169, endPoint y: 79, distance: 232.3
click at [1169, 79] on div "Title Actions SKU Promo type Promotion details Markdown details Category Out of…" at bounding box center [698, 284] width 944 height 484
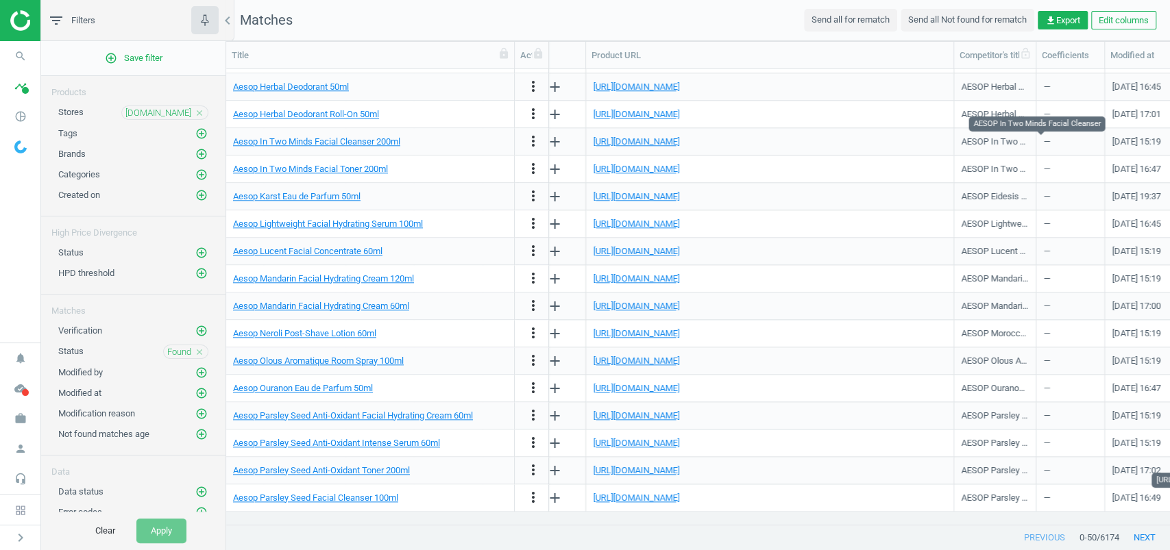
scroll to position [0, 1656]
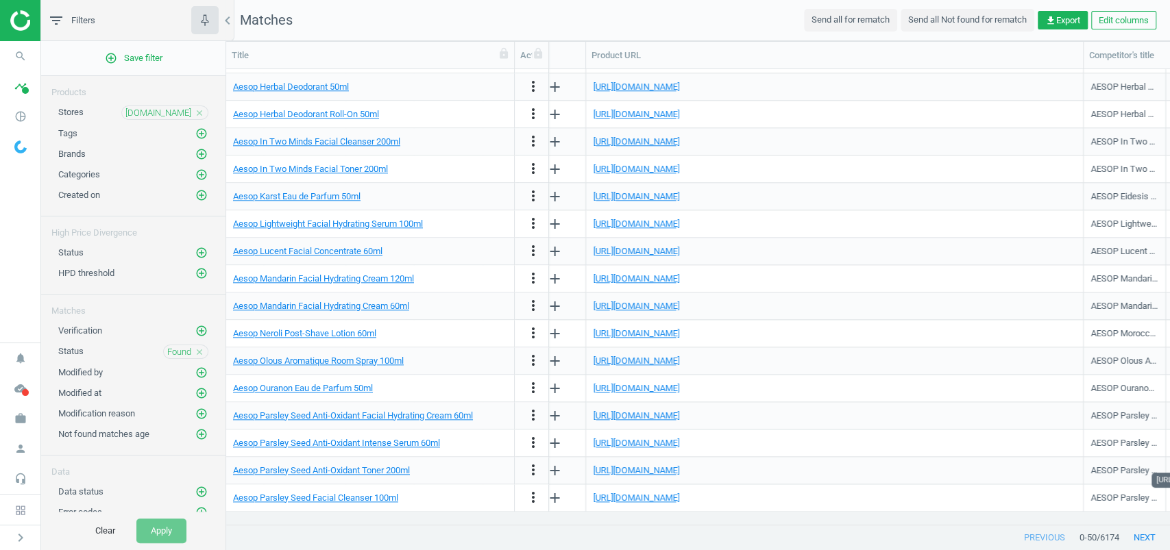
drag, startPoint x: 957, startPoint y: 53, endPoint x: 1086, endPoint y: 74, distance: 131.3
click at [1086, 74] on div "Title Actions SKU Promo type Promotion details Markdown details Category Out of…" at bounding box center [698, 284] width 944 height 484
click at [1045, 16] on icon "get_app" at bounding box center [1050, 20] width 11 height 11
click at [929, 69] on button "insert_drive_file Report (CSV)" at bounding box center [964, 75] width 238 height 26
